Goal: Check status: Check status

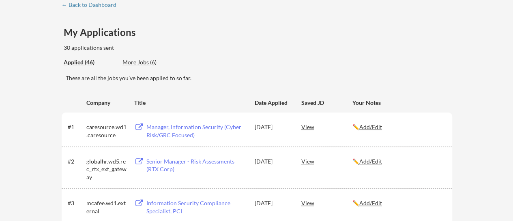
scroll to position [44, 0]
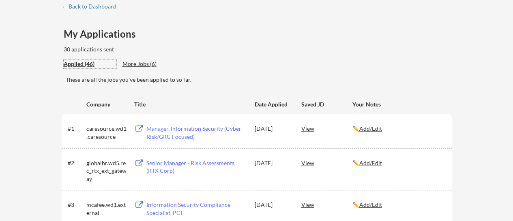
click at [78, 67] on div "Applied (46)" at bounding box center [90, 64] width 53 height 8
click at [79, 64] on div "Applied (46)" at bounding box center [90, 64] width 53 height 8
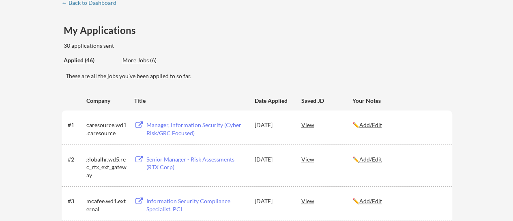
scroll to position [0, 0]
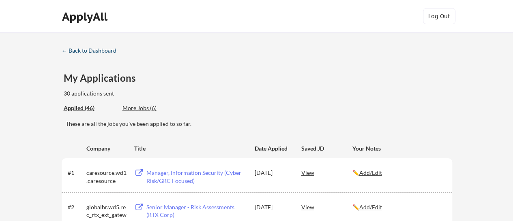
click at [73, 50] on div "← Back to Dashboard" at bounding box center [92, 51] width 61 height 6
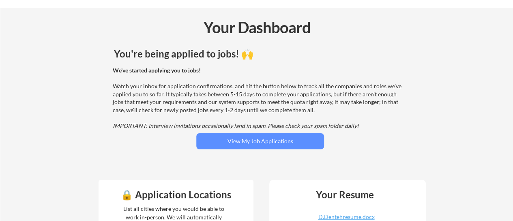
scroll to position [21, 0]
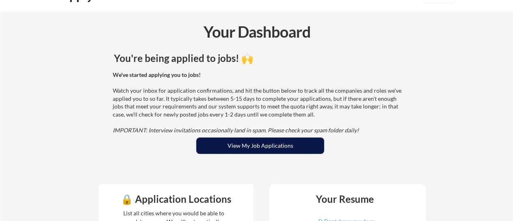
click at [260, 143] on button "View My Job Applications" at bounding box center [260, 146] width 128 height 16
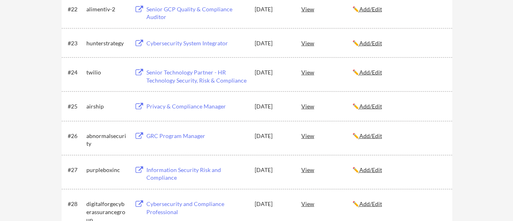
scroll to position [816, 0]
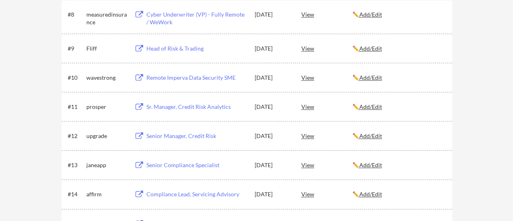
scroll to position [395, 0]
